Goal: Find specific page/section: Find specific page/section

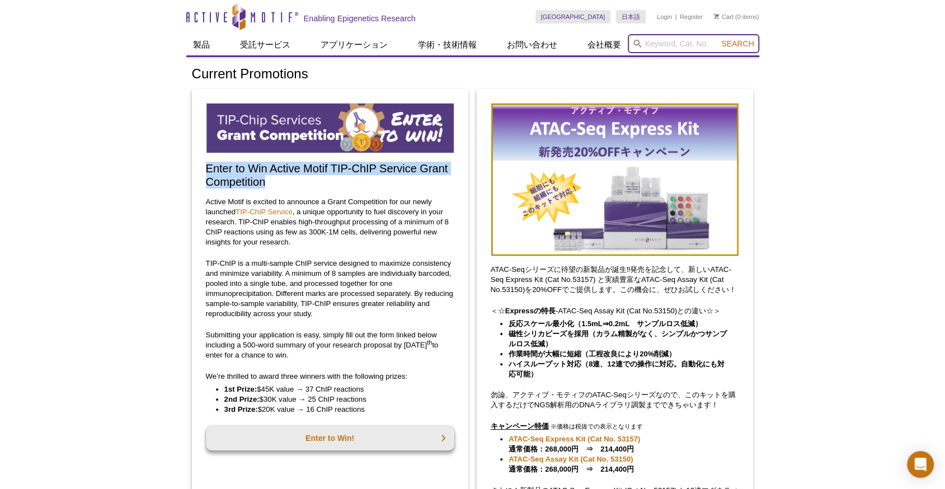
click at [661, 43] on input "search" at bounding box center [693, 43] width 131 height 19
type input "54001"
click at [718, 39] on button "Search" at bounding box center [737, 44] width 39 height 10
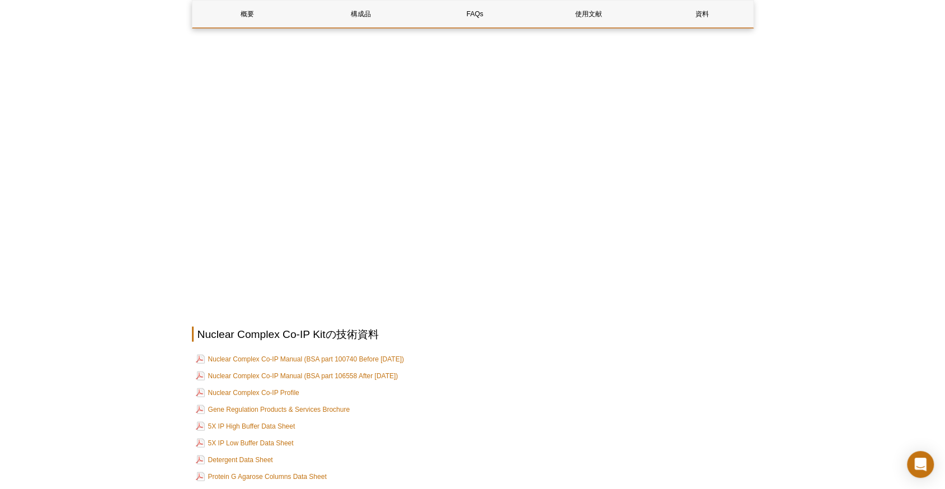
scroll to position [1566, 0]
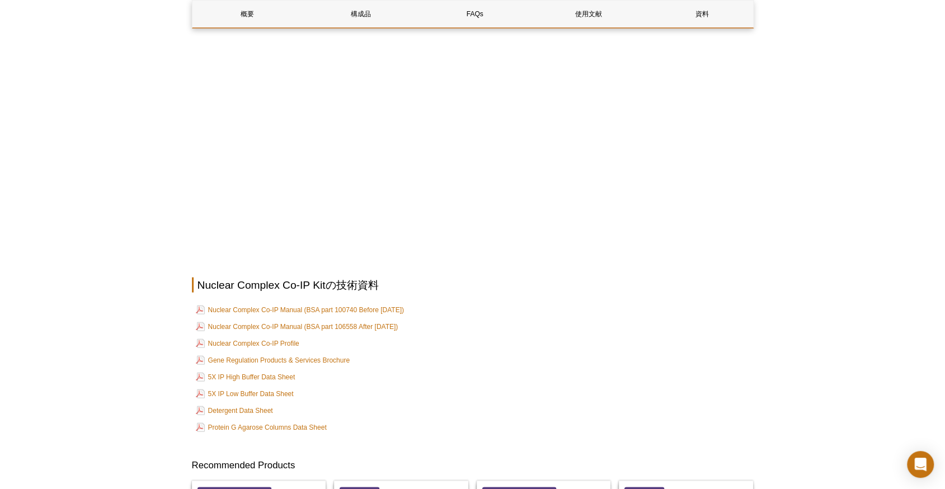
click at [346, 320] on link "Nuclear Complex Co-IP Manual (BSA part 106558 After [DATE])" at bounding box center [297, 326] width 202 height 13
